Goal: Check status: Check status

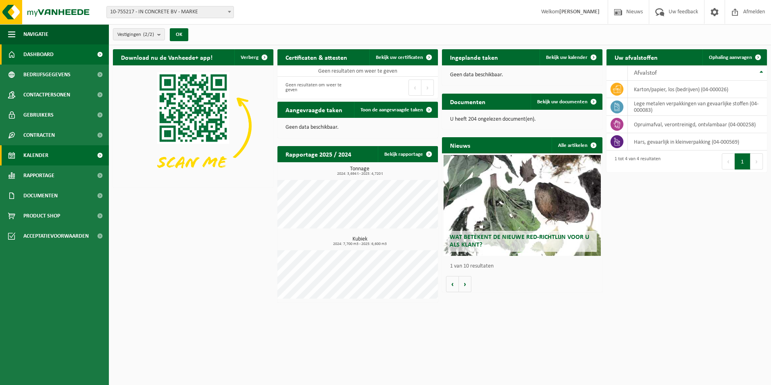
click at [39, 151] on span "Kalender" at bounding box center [35, 155] width 25 height 20
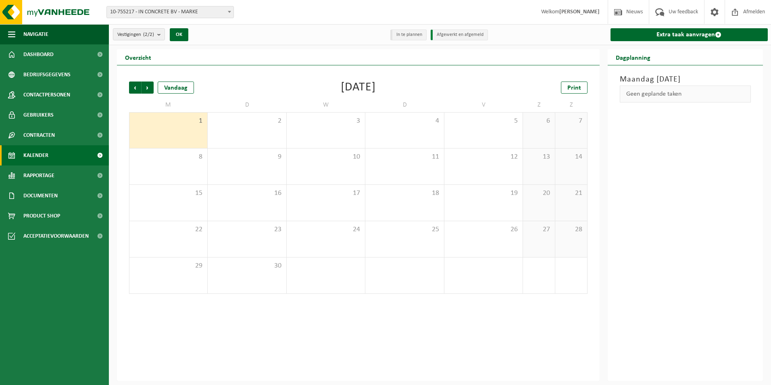
click at [229, 10] on span at bounding box center [229, 11] width 8 height 10
select select "117068"
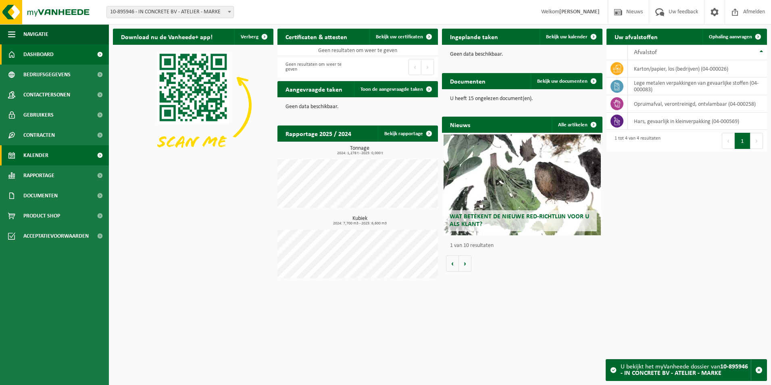
click at [42, 154] on span "Kalender" at bounding box center [35, 155] width 25 height 20
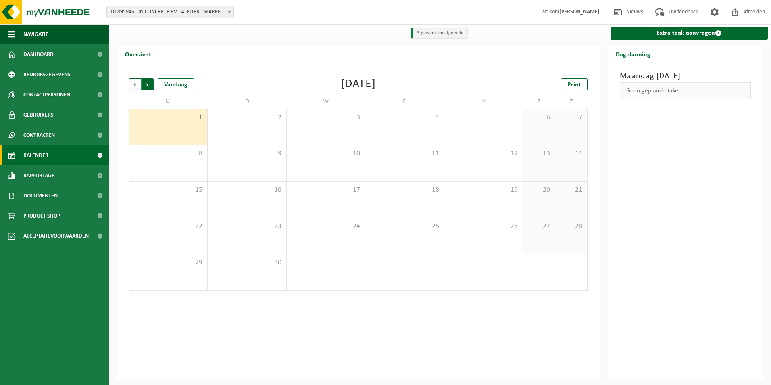
click at [131, 82] on span "Vorige" at bounding box center [135, 84] width 12 height 12
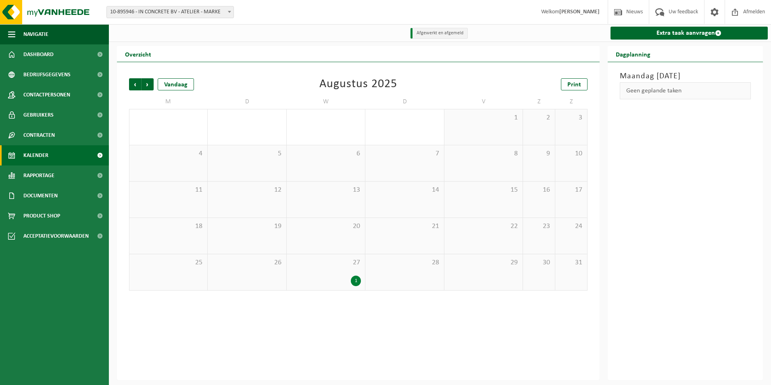
click at [334, 273] on div "27 1" at bounding box center [326, 272] width 78 height 36
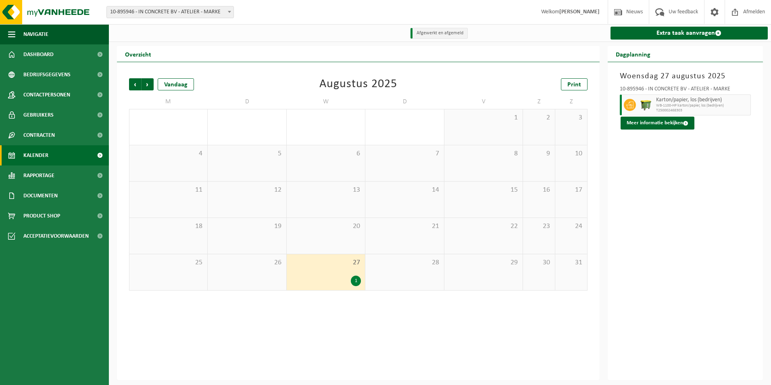
click at [176, 6] on span "10-895946 - IN CONCRETE BV - ATELIER - MARKE" at bounding box center [170, 11] width 127 height 11
select select "9778"
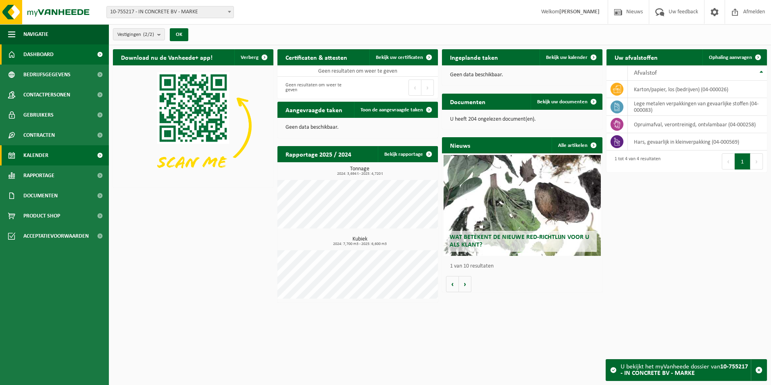
click at [43, 156] on span "Kalender" at bounding box center [35, 155] width 25 height 20
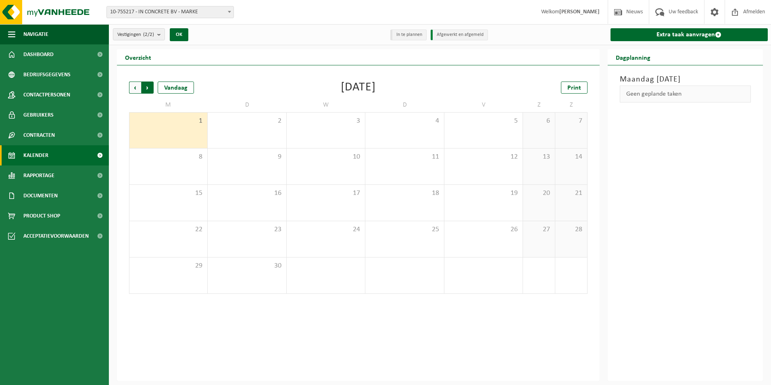
click at [134, 89] on span "Vorige" at bounding box center [135, 87] width 12 height 12
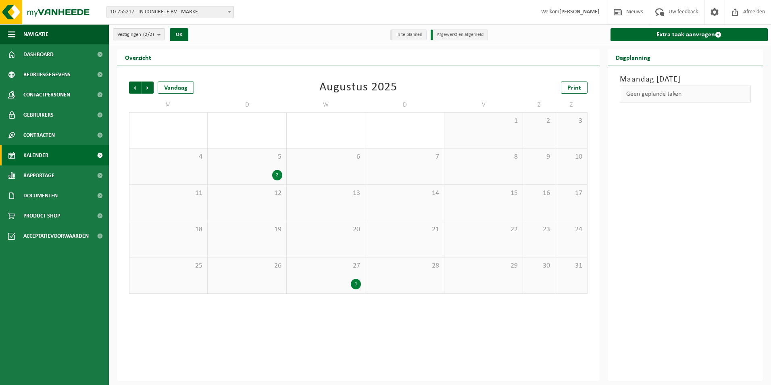
click at [331, 277] on div "27 1" at bounding box center [326, 275] width 78 height 36
